Goal: Task Accomplishment & Management: Manage account settings

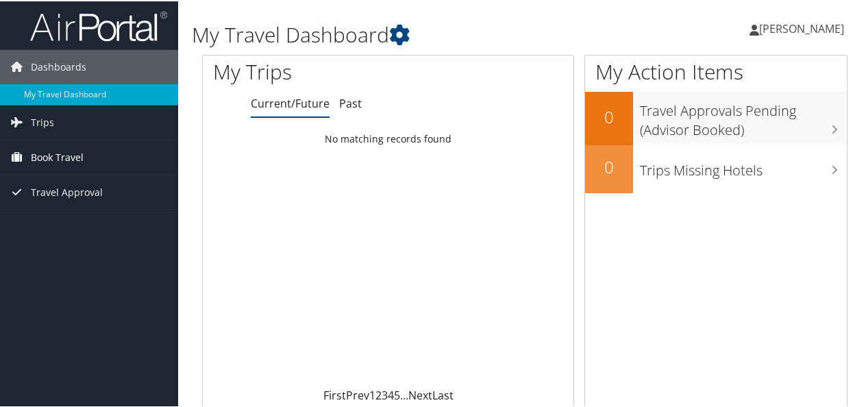
click at [49, 151] on span "Book Travel" at bounding box center [57, 156] width 53 height 34
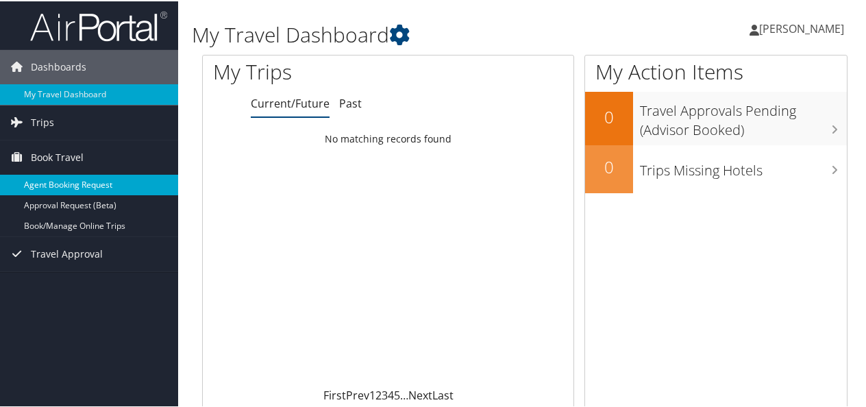
click at [89, 182] on link "Agent Booking Request" at bounding box center [89, 183] width 178 height 21
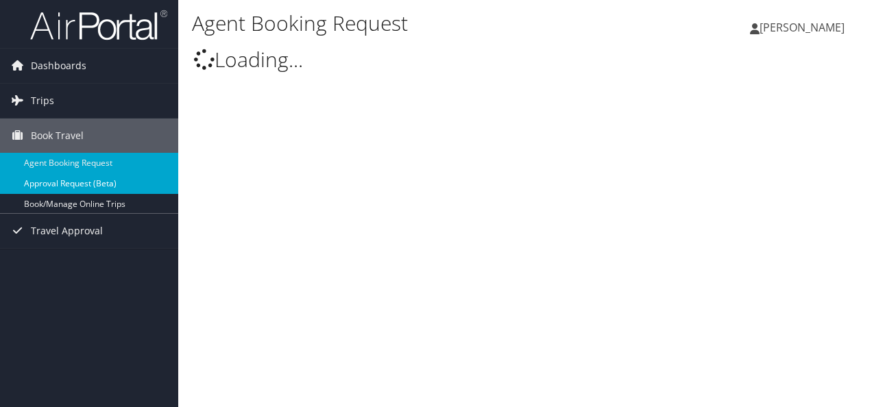
select select "[EMAIL_ADDRESS][DOMAIN_NAME]"
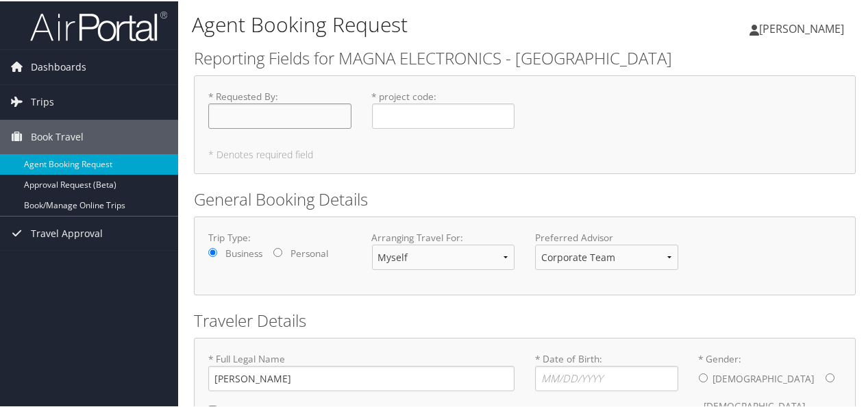
click at [244, 115] on input "* Requested By : Required" at bounding box center [279, 114] width 143 height 25
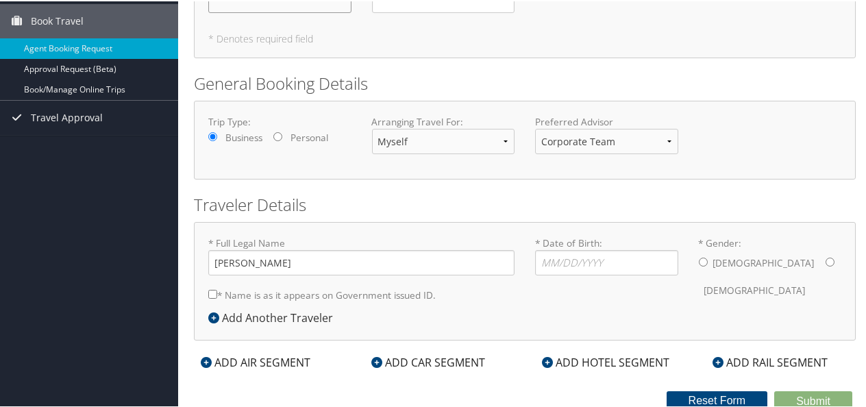
scroll to position [118, 0]
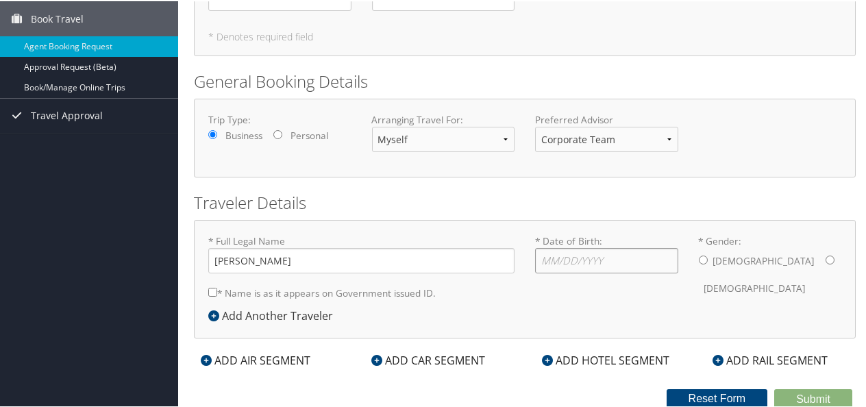
click at [554, 253] on input "* Date of Birth: Invalid Date" at bounding box center [606, 259] width 143 height 25
type input "07/14/1974"
click at [699, 260] on input "* Gender: Male Female" at bounding box center [703, 258] width 9 height 9
radio input "true"
click at [211, 286] on input "* Name is as it appears on Government issued ID." at bounding box center [212, 290] width 9 height 9
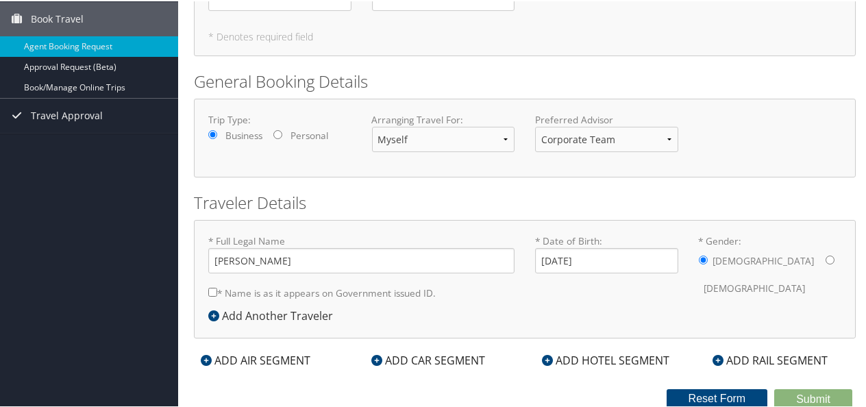
checkbox input "true"
type input "Michael Andrew Kerner"
click at [265, 351] on div "ADD AIR SEGMENT" at bounding box center [255, 359] width 123 height 16
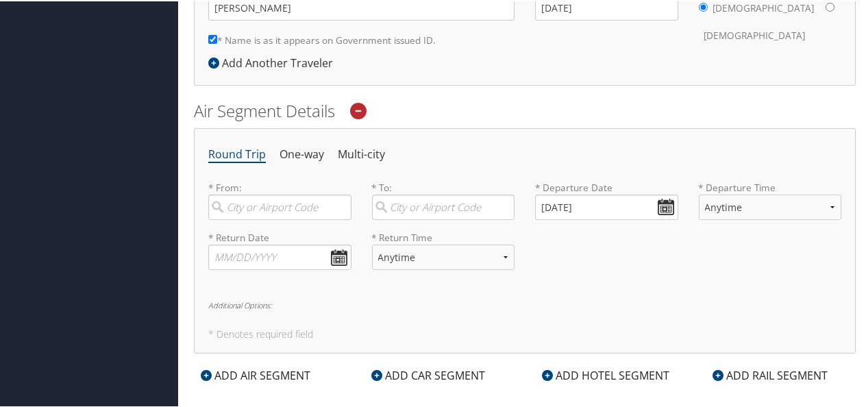
scroll to position [392, 0]
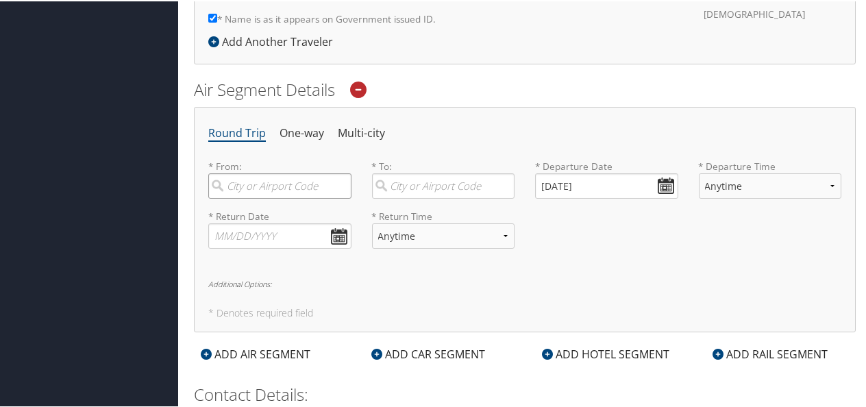
click at [270, 182] on input "search" at bounding box center [279, 184] width 143 height 25
type input "dtw"
click at [405, 186] on input "search" at bounding box center [443, 184] width 143 height 25
type input "mty"
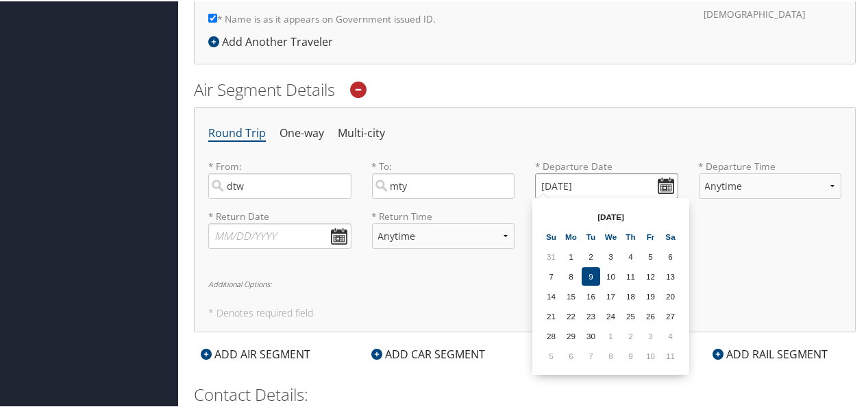
click at [599, 180] on input "09/09/2025" at bounding box center [606, 184] width 143 height 25
click at [594, 339] on td "30" at bounding box center [591, 335] width 19 height 19
type input "09/30/2025"
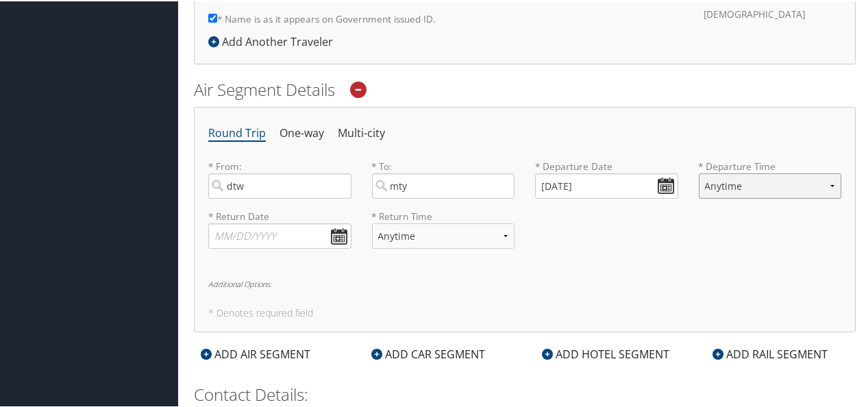
click at [732, 183] on select "Anytime Early Morning (5AM-7AM) Morning (7AM-12PM) Afternoon (12PM-5PM) Evening…" at bounding box center [770, 184] width 143 height 25
select select "7AM-12PM"
click at [699, 172] on select "Anytime Early Morning (5AM-7AM) Morning (7AM-12PM) Afternoon (12PM-5PM) Evening…" at bounding box center [770, 184] width 143 height 25
click at [301, 236] on input "text" at bounding box center [279, 234] width 143 height 25
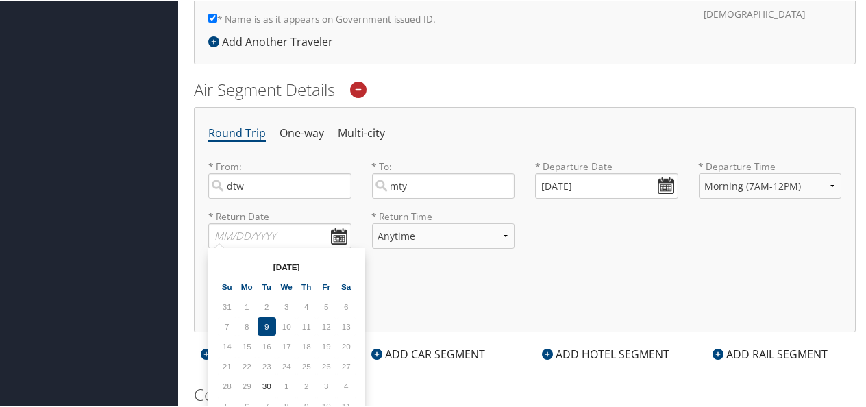
click at [307, 321] on td "11" at bounding box center [306, 325] width 19 height 19
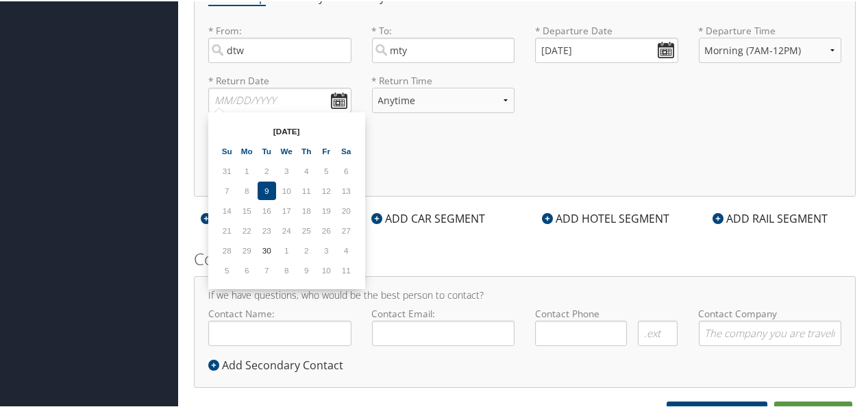
scroll to position [529, 0]
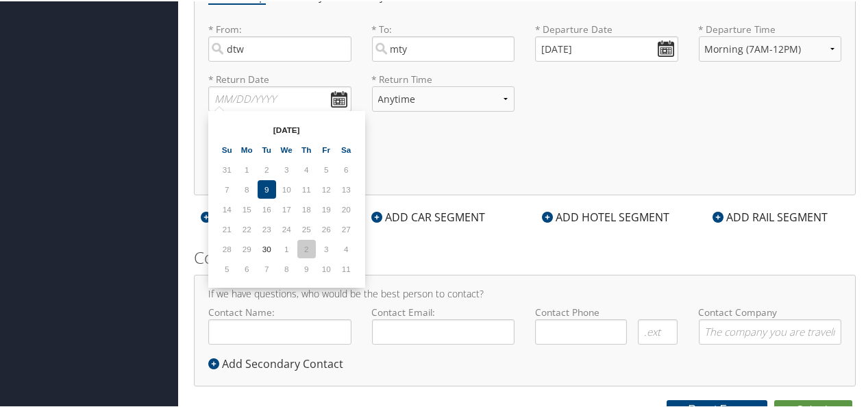
click at [314, 249] on td "2" at bounding box center [306, 248] width 19 height 19
type input "10/02/2025"
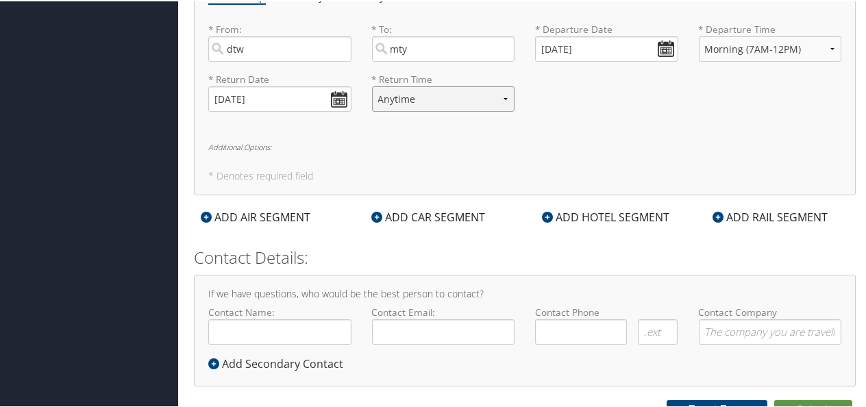
click at [400, 90] on select "Anytime Early Morning (5AM-7AM) Morning (7AM-12PM) Afternoon (12PM-5PM) Evening…" at bounding box center [443, 97] width 143 height 25
select select "5PM-10PM"
click at [372, 85] on select "Anytime Early Morning (5AM-7AM) Morning (7AM-12PM) Afternoon (12PM-5PM) Evening…" at bounding box center [443, 97] width 143 height 25
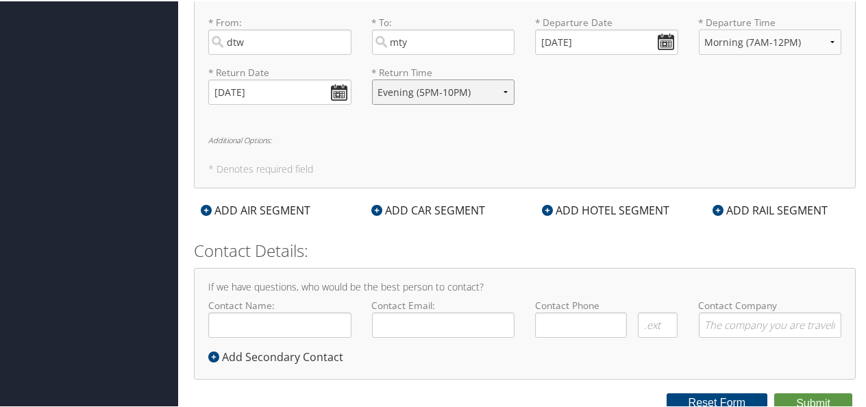
scroll to position [539, 0]
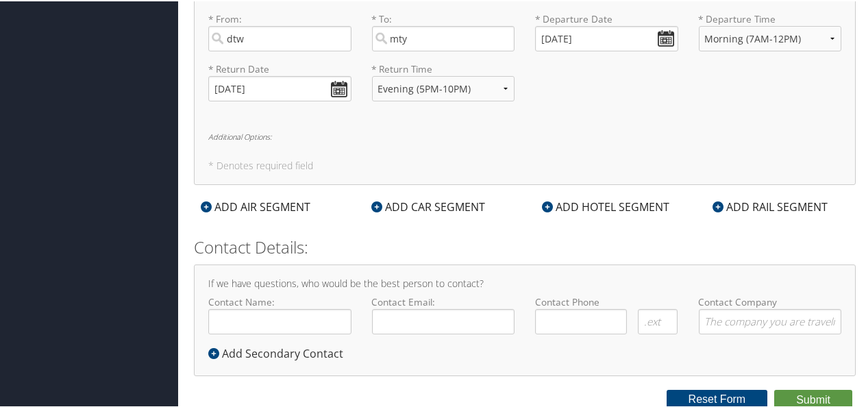
click at [590, 203] on div "ADD HOTEL SEGMENT" at bounding box center [605, 205] width 141 height 16
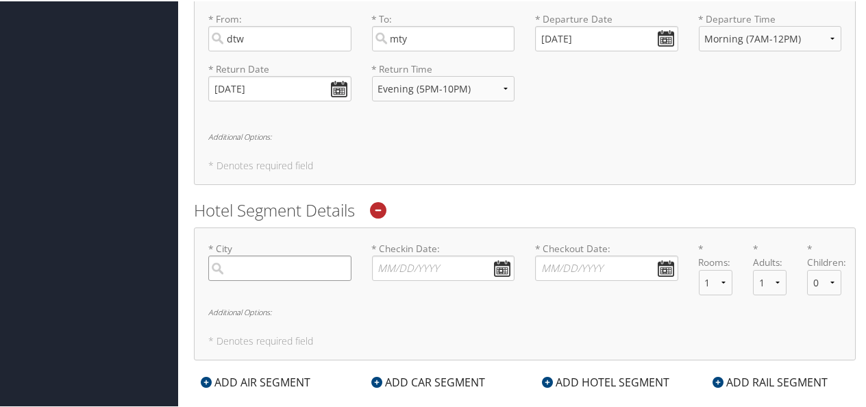
click at [299, 261] on input "search" at bounding box center [279, 266] width 143 height 25
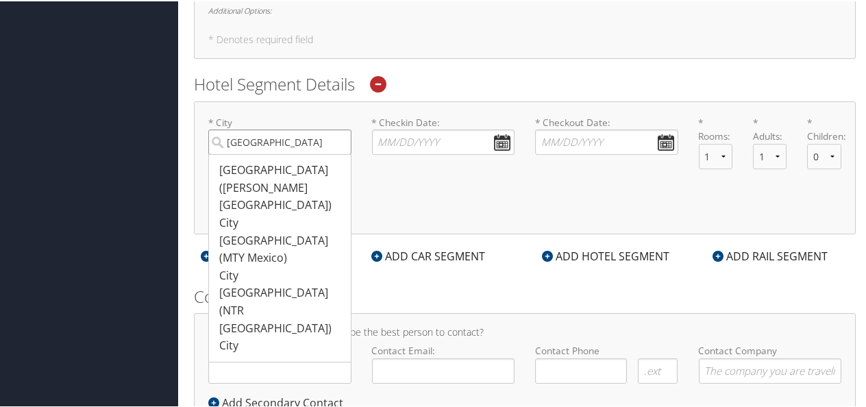
scroll to position [676, 0]
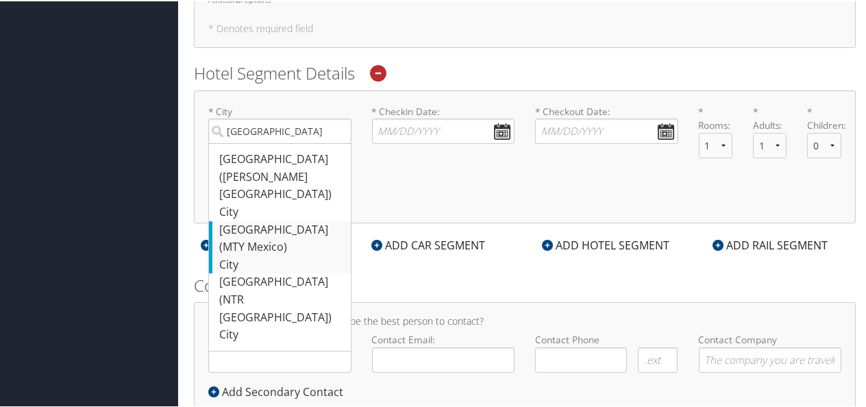
click at [248, 220] on div "Monterrey (MTY Mexico)" at bounding box center [281, 237] width 125 height 35
click at [248, 143] on input "monterrey" at bounding box center [279, 129] width 143 height 25
type input "Monterrey"
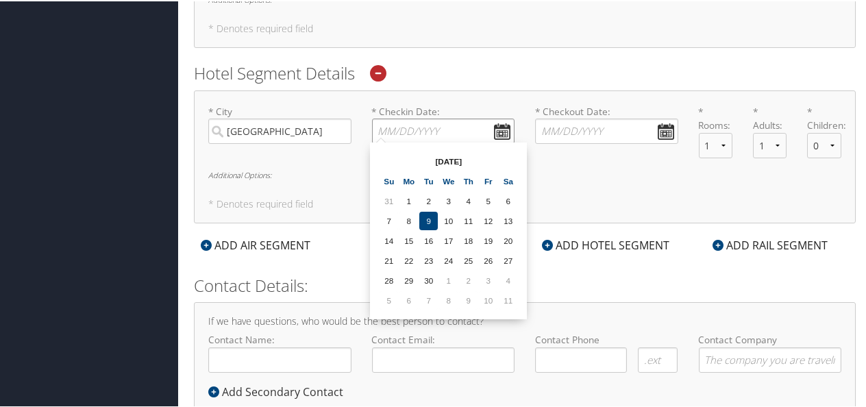
click at [428, 132] on input "* Checkin Date: Dates must be valid" at bounding box center [443, 129] width 143 height 25
click at [432, 278] on td "30" at bounding box center [428, 279] width 19 height 19
type input "09/30/2025"
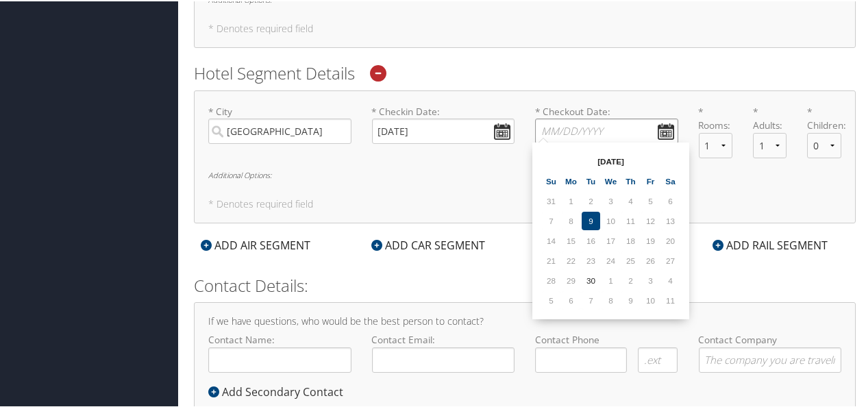
click at [574, 122] on input "* Checkout Date: Dates must be valid" at bounding box center [606, 129] width 143 height 25
click at [633, 280] on td "2" at bounding box center [631, 279] width 19 height 19
type input "10/02/2025"
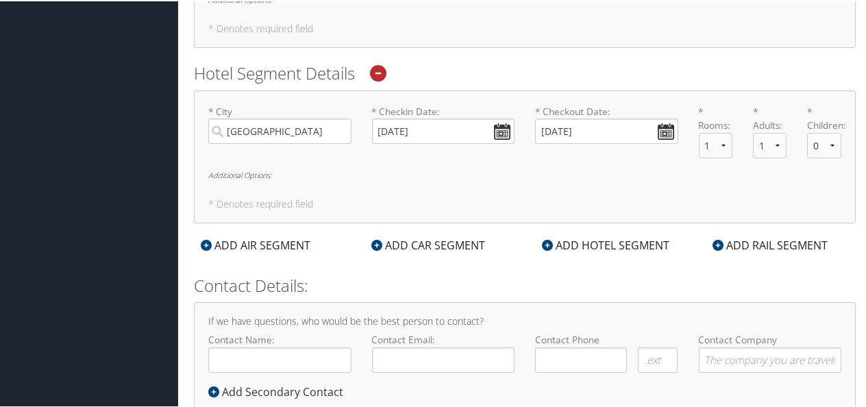
scroll to position [714, 0]
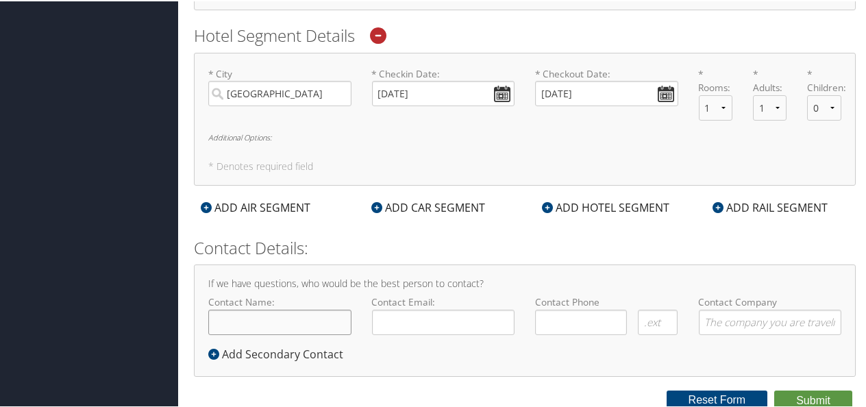
click at [282, 319] on input "Contact Name:" at bounding box center [279, 320] width 143 height 25
type input "michael Andrew kerner"
type input "michael.kerner@magna.com"
type input "( ) -"
type input "Magna Electronics"
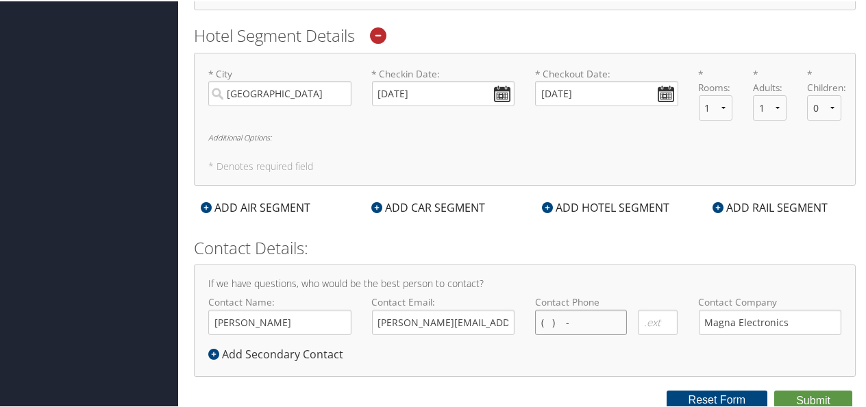
click at [583, 323] on input "( ) -" at bounding box center [581, 320] width 92 height 25
click at [572, 315] on input "( ) -" at bounding box center [581, 320] width 92 height 25
click at [563, 323] on input "( ) -" at bounding box center [581, 320] width 92 height 25
click at [547, 317] on input "( ) -2483" at bounding box center [581, 320] width 92 height 25
click at [552, 318] on input "( 2) 48 -2483" at bounding box center [581, 320] width 92 height 25
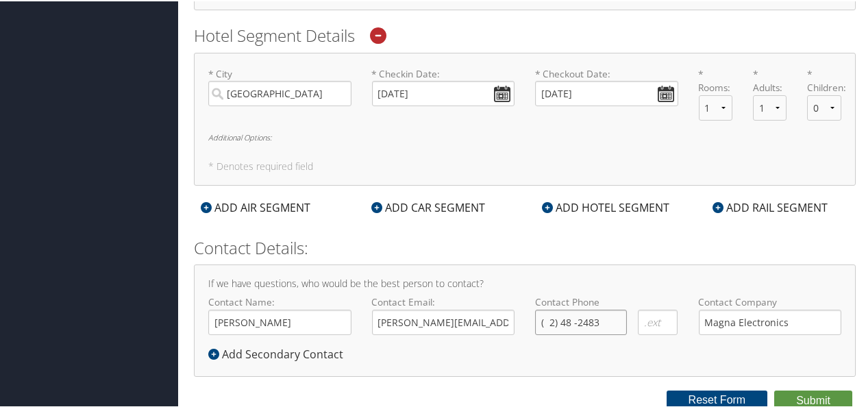
click at [541, 317] on input "( 2) 48 -2483" at bounding box center [581, 320] width 92 height 25
click at [604, 314] on input "(248) 384-2483" at bounding box center [581, 320] width 92 height 25
drag, startPoint x: 602, startPoint y: 317, endPoint x: 584, endPoint y: 305, distance: 21.9
click at [585, 313] on input "(248) 384-2483" at bounding box center [581, 320] width 92 height 25
type input "(248) 384-1926"
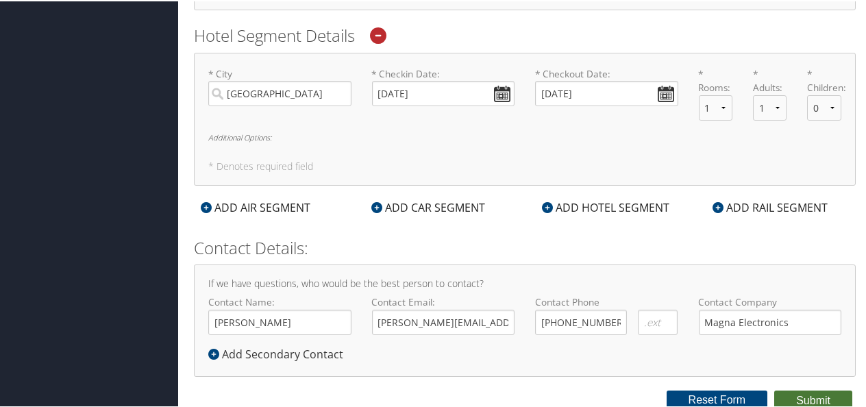
click at [804, 393] on button "Submit" at bounding box center [813, 399] width 78 height 21
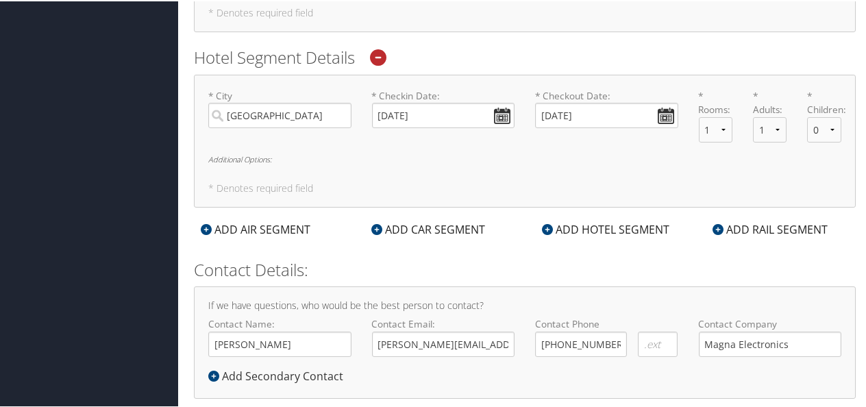
scroll to position [0, 0]
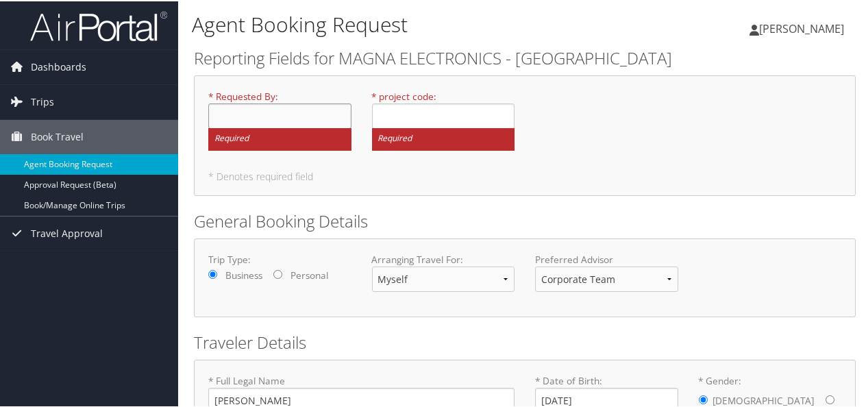
click at [230, 111] on input "* Requested By : Required" at bounding box center [279, 114] width 143 height 25
type input "M"
type input "Chen Chen"
type input "NA"
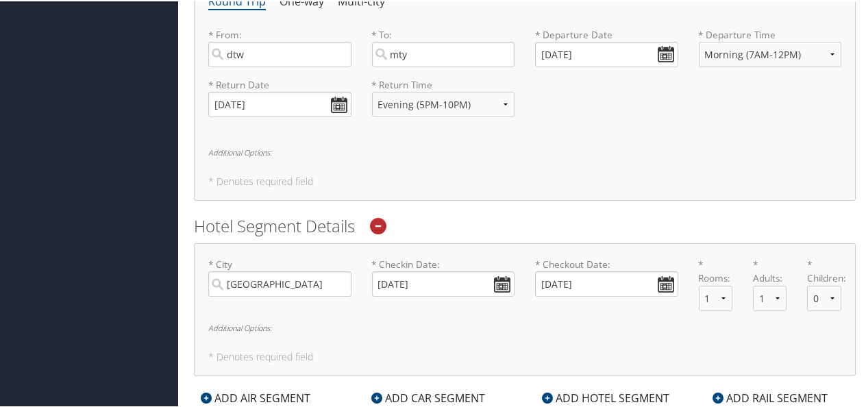
scroll to position [736, 0]
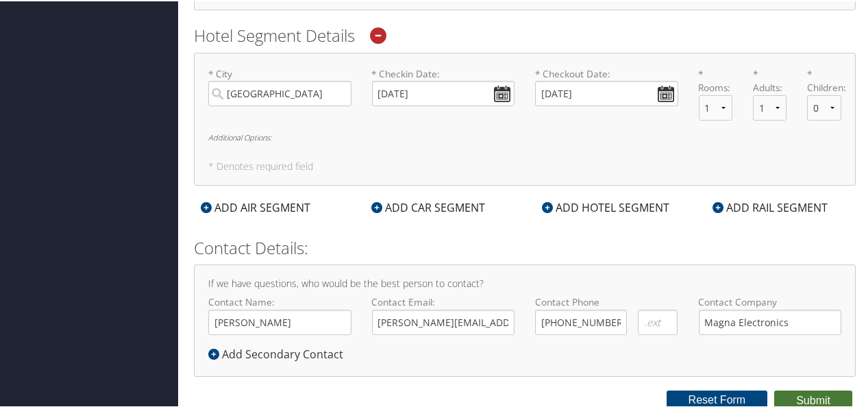
click at [802, 395] on button "Submit" at bounding box center [813, 399] width 78 height 21
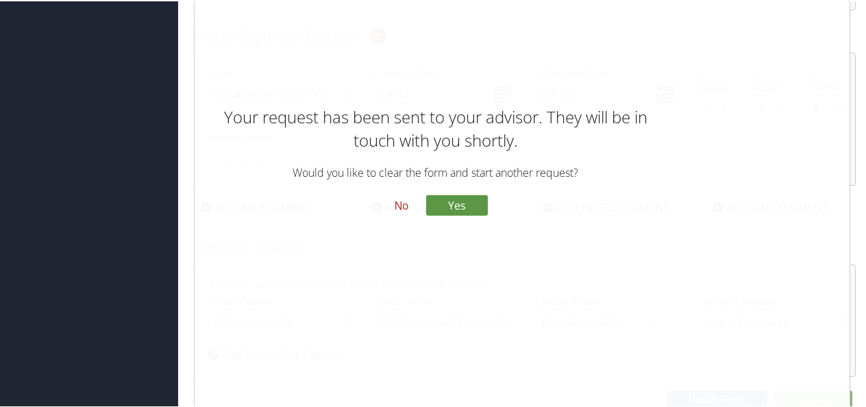
scroll to position [646, 0]
click at [398, 204] on button "No" at bounding box center [402, 204] width 36 height 23
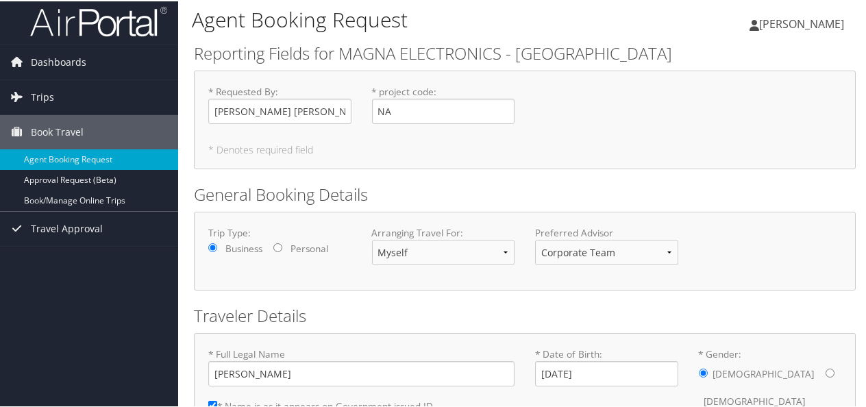
scroll to position [0, 0]
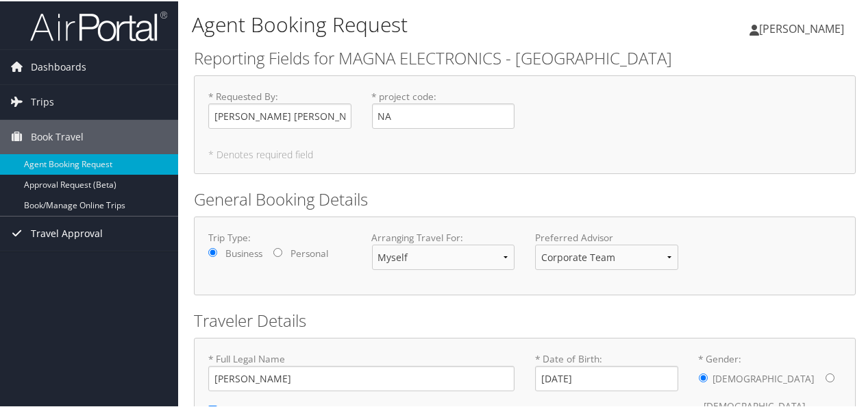
click at [75, 233] on span "Travel Approval" at bounding box center [67, 232] width 72 height 34
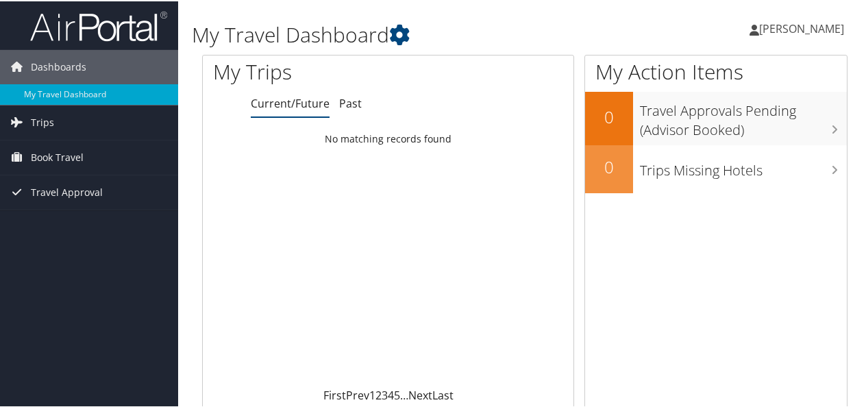
click at [769, 18] on link "[PERSON_NAME]" at bounding box center [804, 27] width 108 height 41
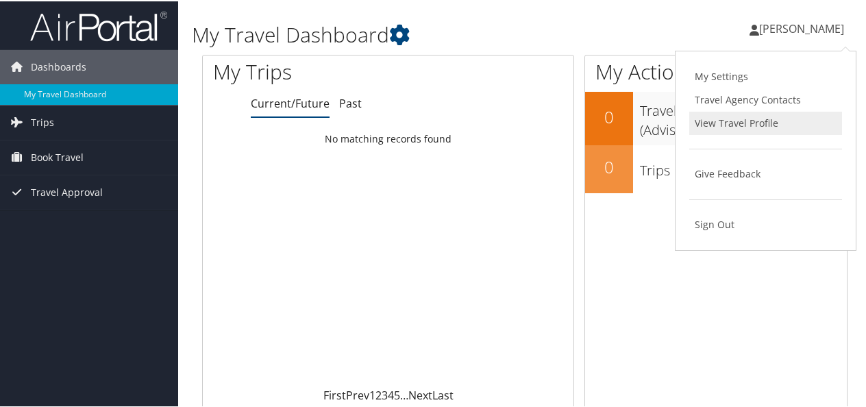
click at [722, 121] on link "View Travel Profile" at bounding box center [765, 121] width 153 height 23
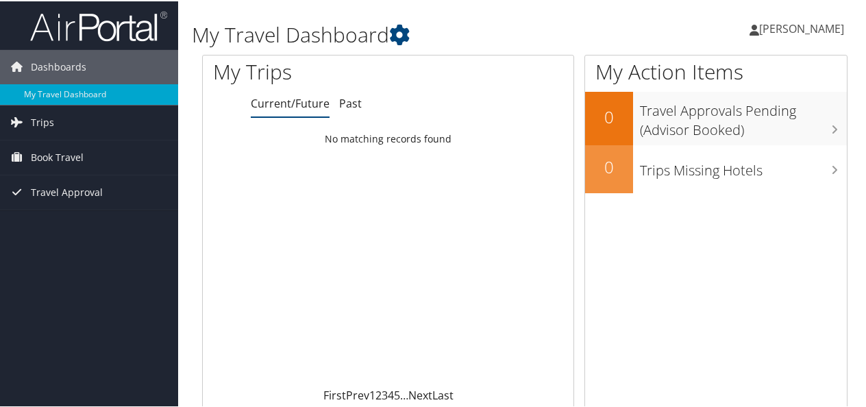
click at [775, 25] on span "[PERSON_NAME]" at bounding box center [801, 27] width 85 height 15
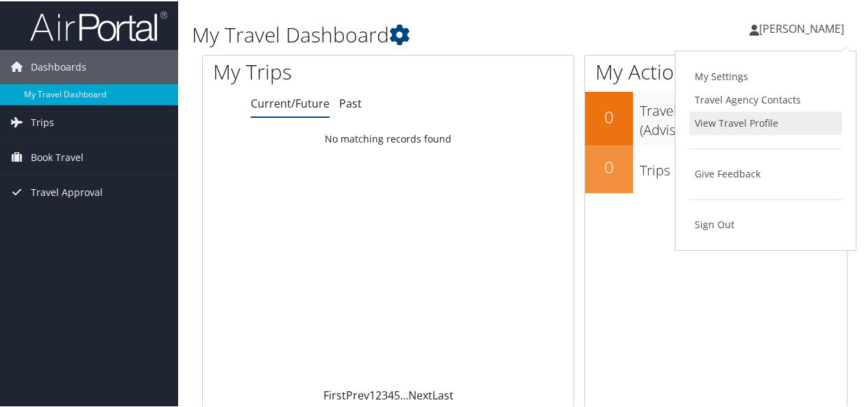
click at [733, 121] on link "View Travel Profile" at bounding box center [765, 121] width 153 height 23
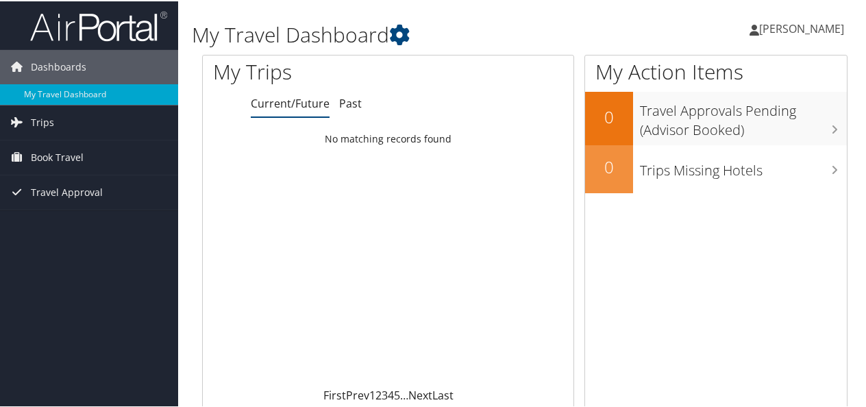
click at [772, 27] on span "[PERSON_NAME]" at bounding box center [801, 27] width 85 height 15
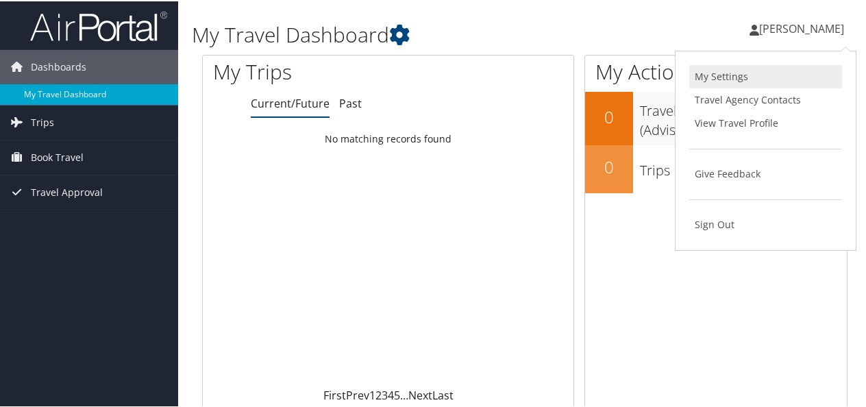
click at [713, 73] on link "My Settings" at bounding box center [765, 75] width 153 height 23
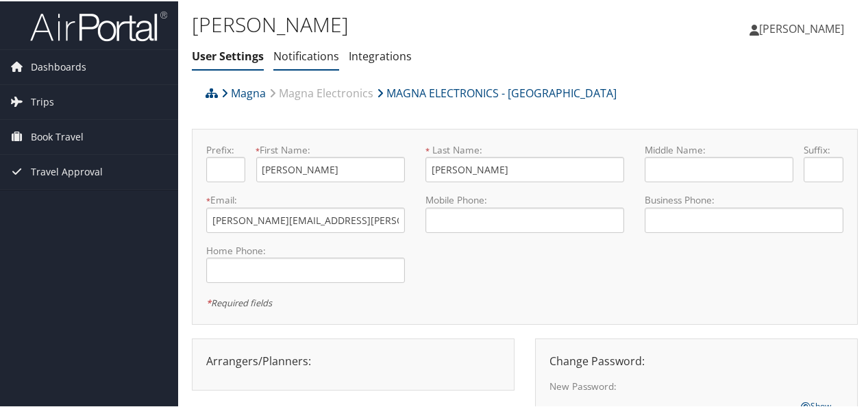
click at [311, 54] on link "Notifications" at bounding box center [306, 54] width 66 height 15
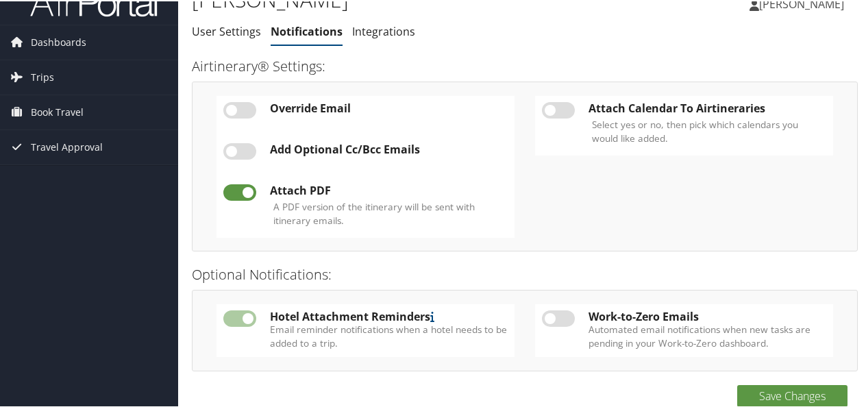
scroll to position [36, 0]
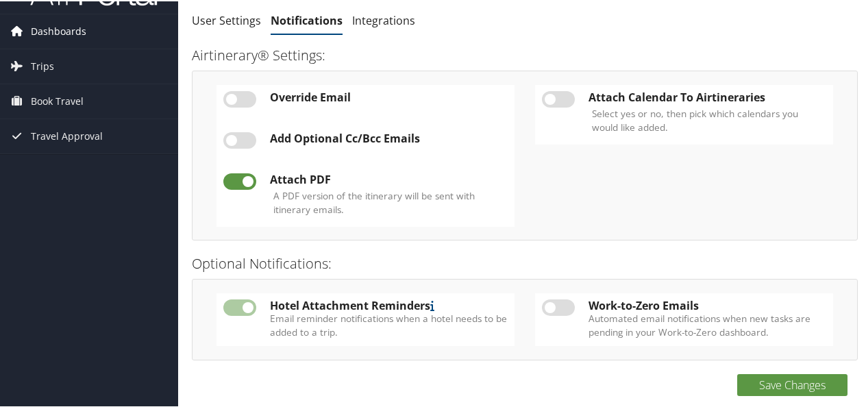
click at [66, 35] on span "Dashboards" at bounding box center [59, 30] width 56 height 34
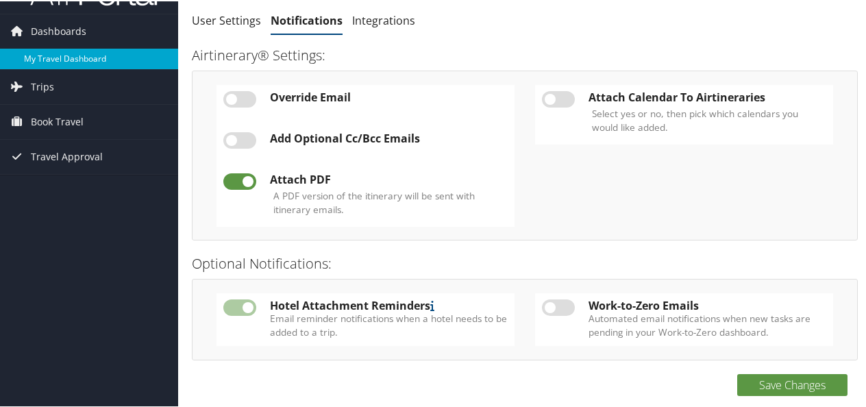
click at [60, 60] on link "My Travel Dashboard" at bounding box center [89, 57] width 178 height 21
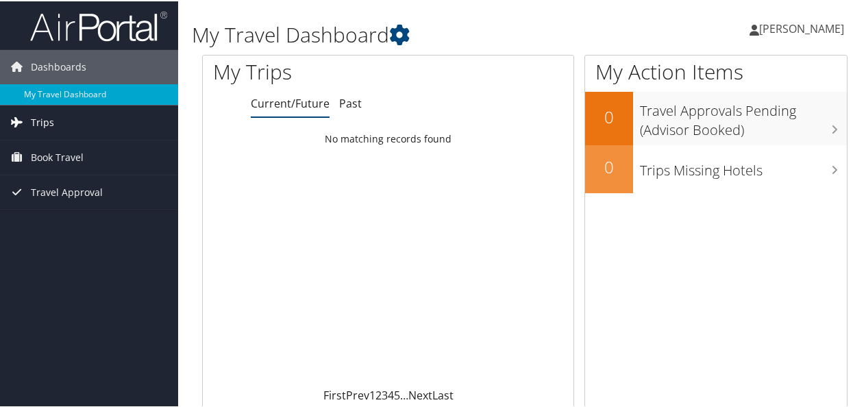
click at [45, 124] on span "Trips" at bounding box center [42, 121] width 23 height 34
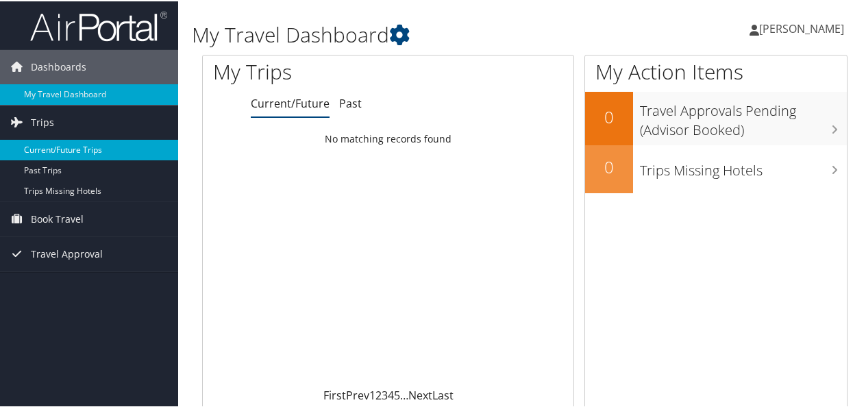
click at [44, 144] on link "Current/Future Trips" at bounding box center [89, 148] width 178 height 21
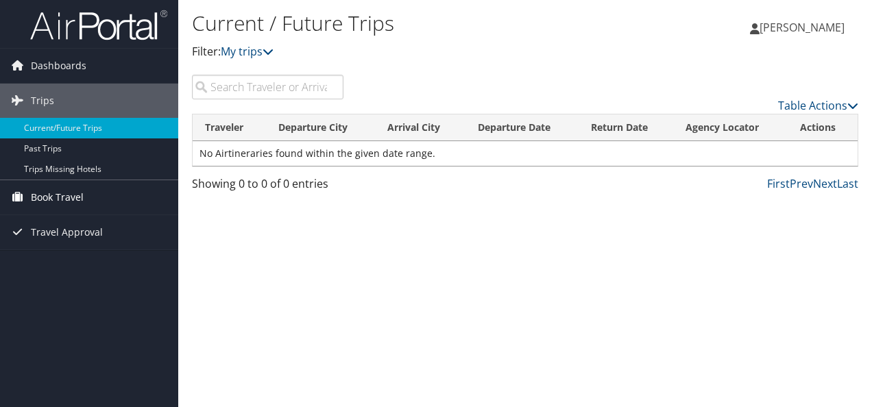
click at [47, 191] on span "Book Travel" at bounding box center [57, 197] width 53 height 34
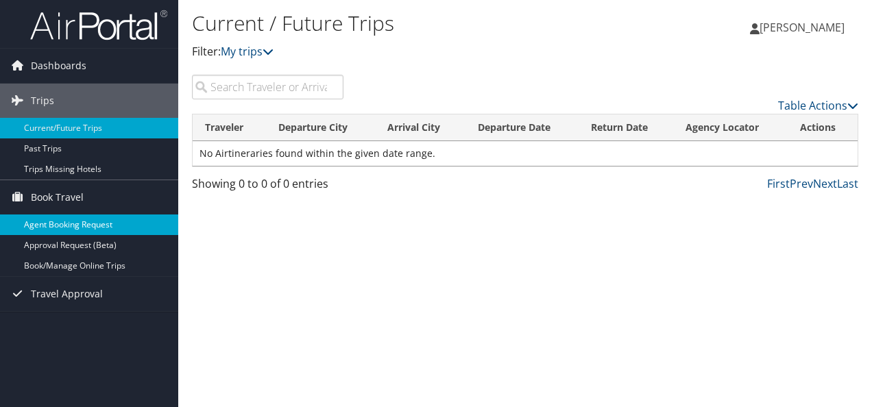
click at [48, 222] on link "Agent Booking Request" at bounding box center [89, 225] width 178 height 21
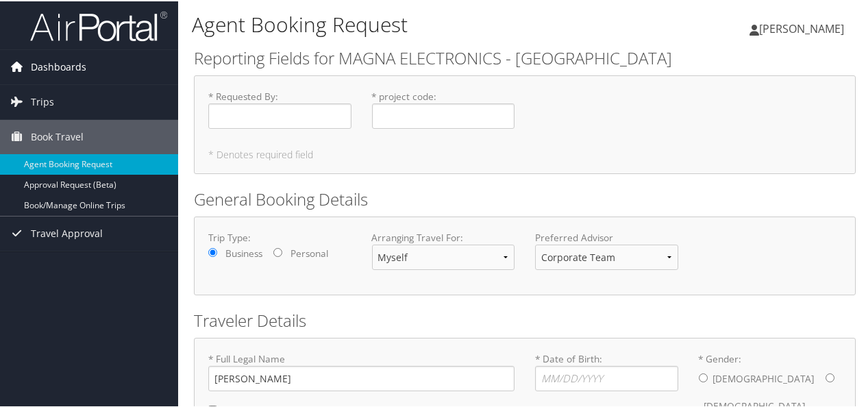
click at [60, 66] on span "Dashboards" at bounding box center [59, 66] width 56 height 34
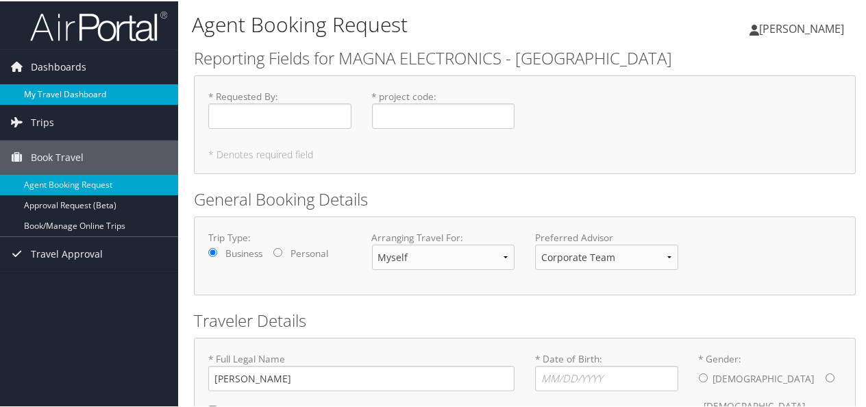
click at [58, 92] on link "My Travel Dashboard" at bounding box center [89, 93] width 178 height 21
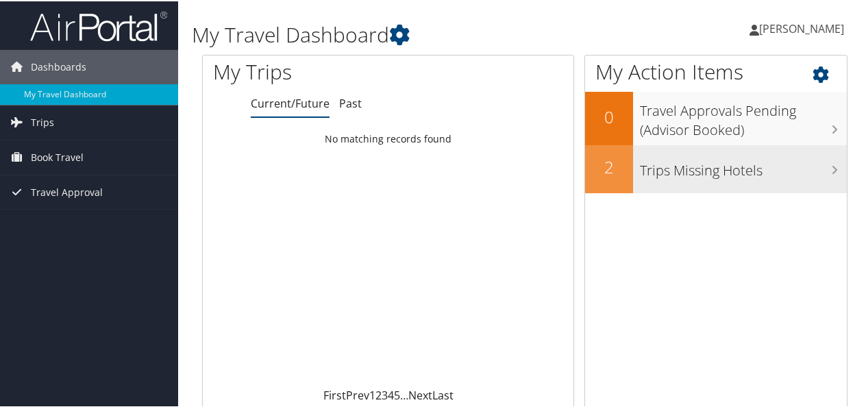
click at [663, 168] on h3 "Trips Missing Hotels" at bounding box center [743, 166] width 207 height 26
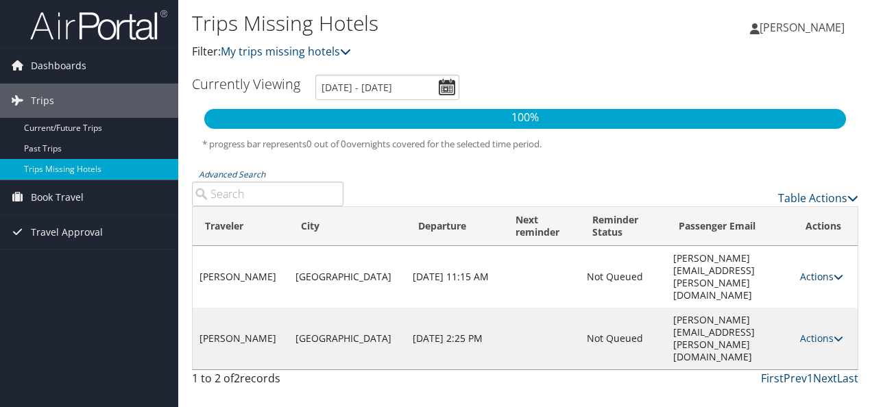
click at [822, 270] on link "Actions" at bounding box center [821, 276] width 43 height 13
click at [761, 304] on link "View Itinerary" at bounding box center [788, 307] width 95 height 23
click at [813, 270] on link "Actions" at bounding box center [821, 276] width 43 height 13
click at [622, 355] on div "Trips Missing Hotels Filter: My trips missing hotels [PERSON_NAME] [PERSON_NAME…" at bounding box center [525, 203] width 694 height 407
click at [807, 332] on link "Actions" at bounding box center [821, 338] width 43 height 13
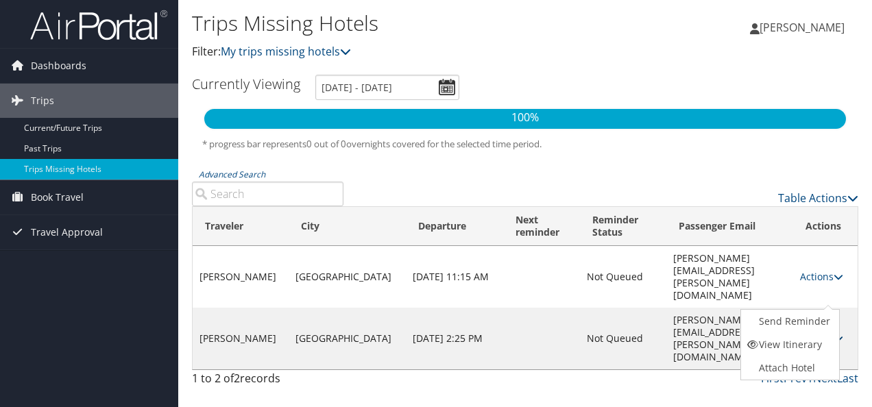
click at [808, 332] on link "Actions" at bounding box center [821, 338] width 43 height 13
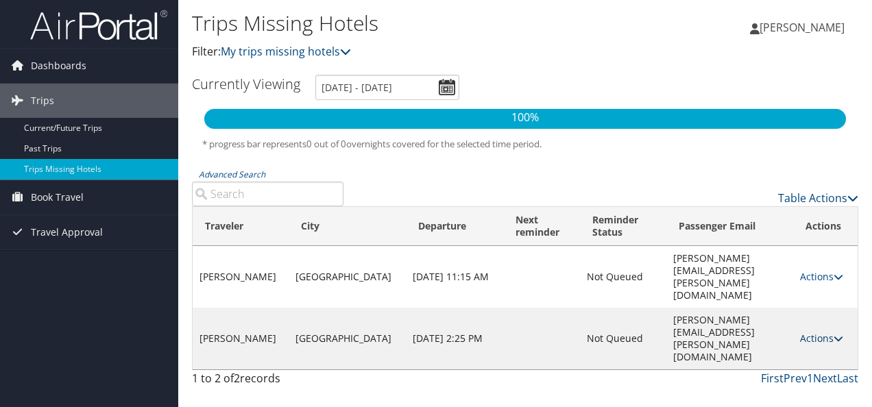
click at [809, 332] on link "Actions" at bounding box center [821, 338] width 43 height 13
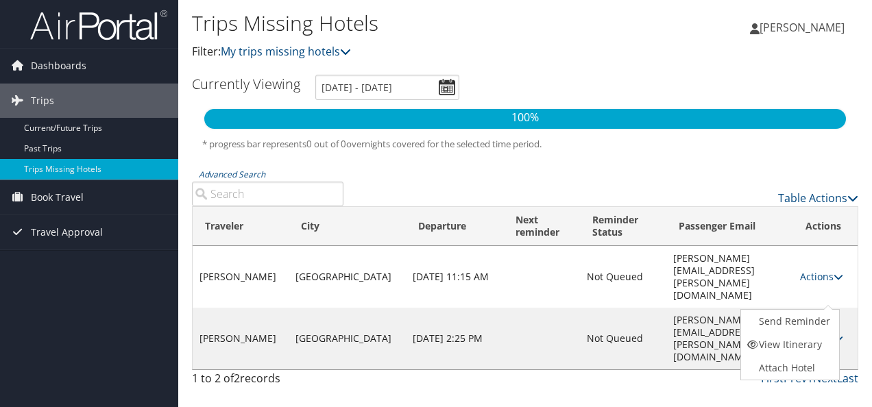
click at [695, 364] on div "Trips Missing Hotels Filter: My trips missing hotels [PERSON_NAME] [PERSON_NAME…" at bounding box center [525, 203] width 694 height 407
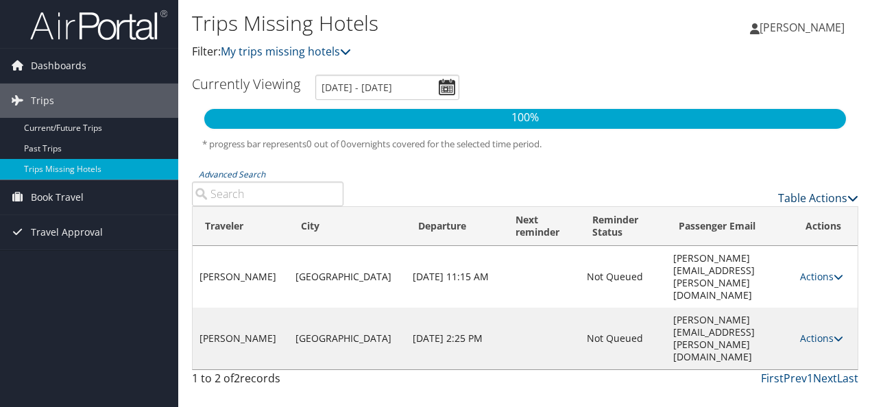
click at [825, 196] on link "Table Actions" at bounding box center [818, 198] width 80 height 15
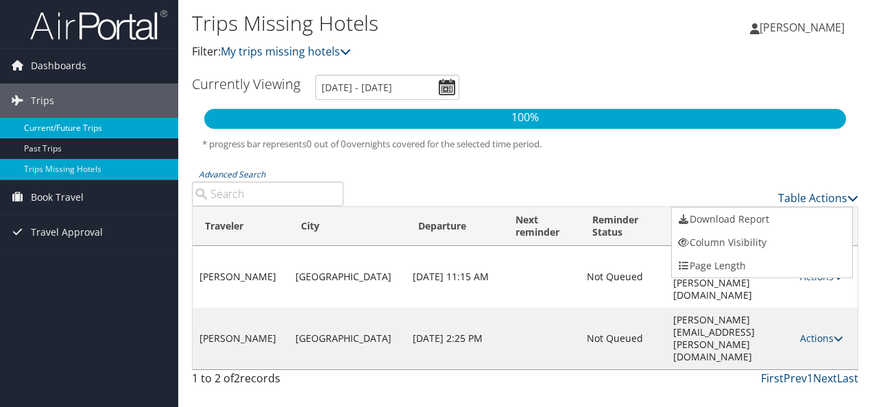
click at [40, 129] on link "Current/Future Trips" at bounding box center [89, 128] width 178 height 21
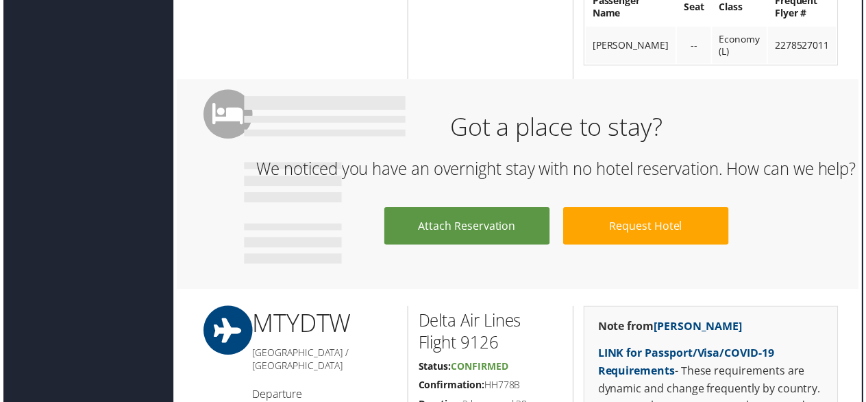
scroll to position [0, 7]
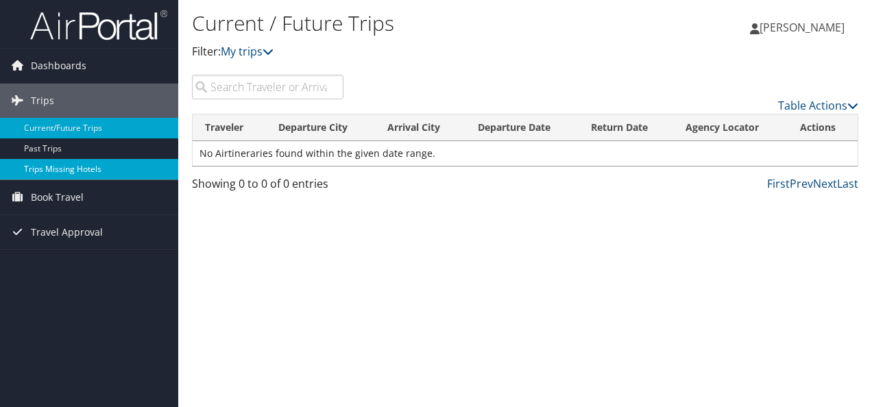
click at [56, 167] on link "Trips Missing Hotels" at bounding box center [89, 169] width 178 height 21
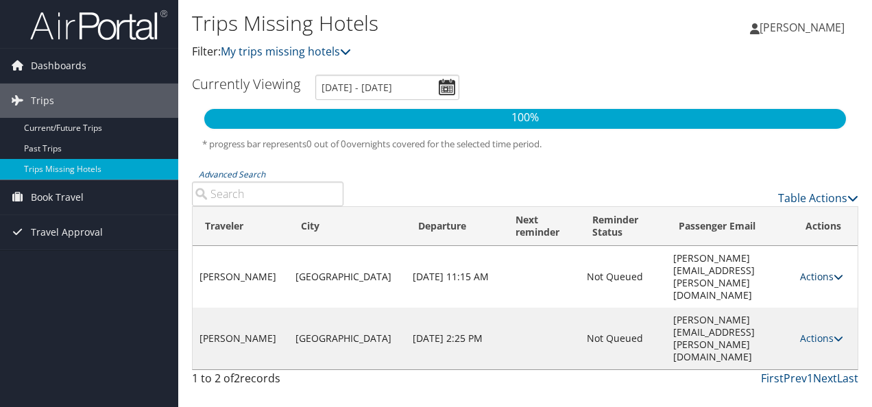
click at [813, 270] on link "Actions" at bounding box center [821, 276] width 43 height 13
click at [63, 229] on span "Travel Approval" at bounding box center [67, 232] width 72 height 34
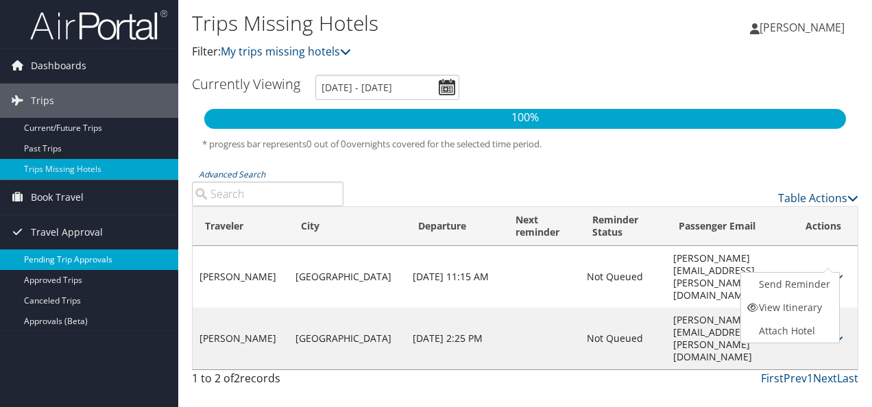
click at [81, 258] on link "Pending Trip Approvals" at bounding box center [89, 259] width 178 height 21
